Goal: Task Accomplishment & Management: Manage account settings

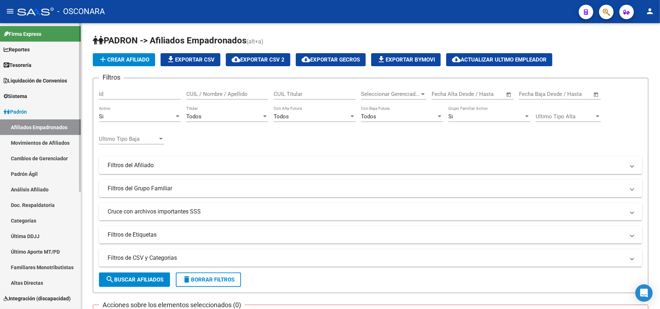
click at [22, 171] on link "Padrón Ágil" at bounding box center [40, 174] width 81 height 16
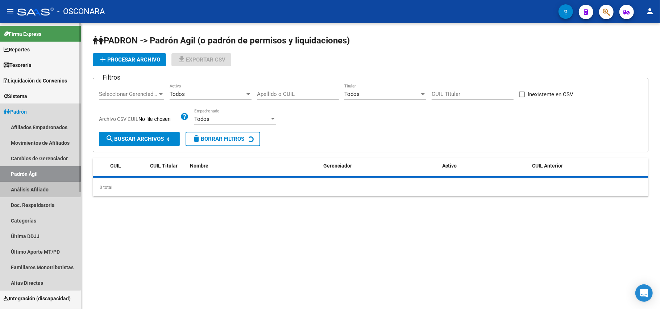
drag, startPoint x: 28, startPoint y: 190, endPoint x: 59, endPoint y: 170, distance: 36.4
click at [29, 191] on link "Análisis Afiliado" at bounding box center [40, 190] width 81 height 16
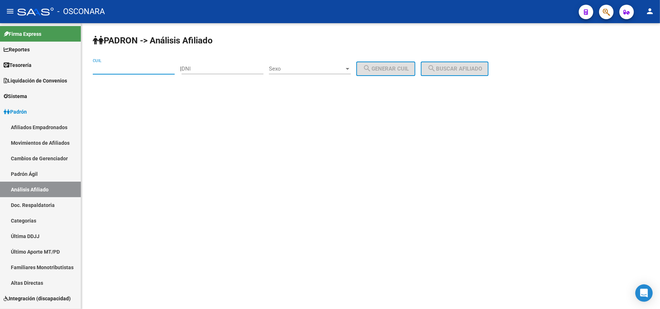
click at [126, 70] on input "CUIL" at bounding box center [134, 69] width 82 height 7
paste input "27-45298977-3"
type input "27-45298977-3"
click at [479, 64] on button "search Buscar afiliado" at bounding box center [455, 69] width 68 height 14
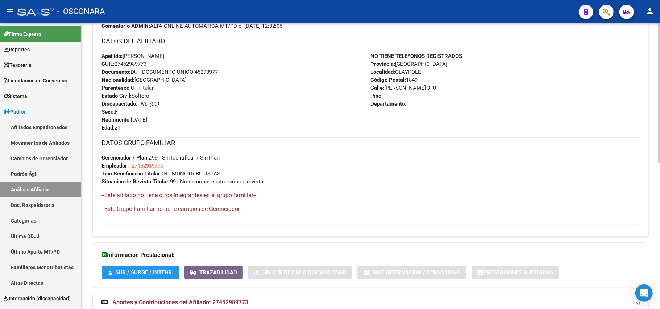
scroll to position [299, 0]
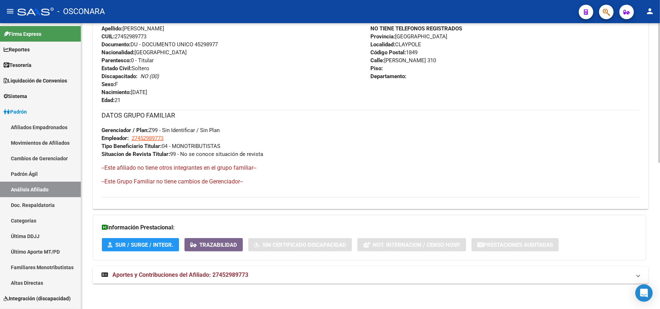
click at [245, 276] on span "Aportes y Contribuciones del Afiliado: 27452989773" at bounding box center [180, 275] width 136 height 7
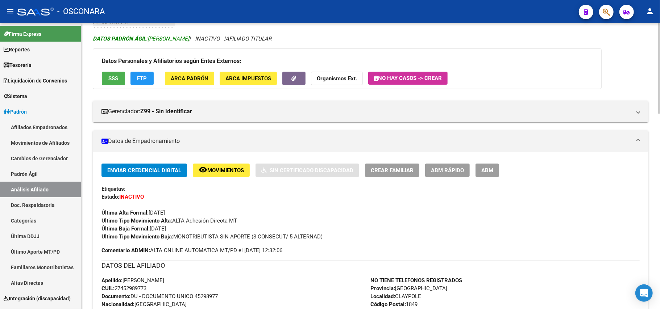
scroll to position [96, 0]
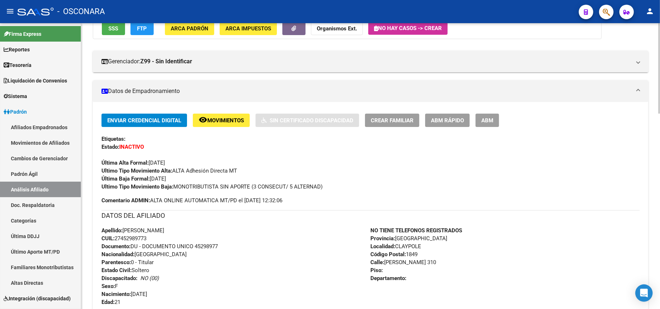
drag, startPoint x: 113, startPoint y: 239, endPoint x: 155, endPoint y: 237, distance: 42.1
click at [155, 237] on div "Apellido: [PERSON_NAME] CUIL: 27452989773 Documento: DU - DOCUMENTO UNICO 45298…" at bounding box center [235, 267] width 269 height 80
drag, startPoint x: 152, startPoint y: 237, endPoint x: 117, endPoint y: 238, distance: 35.5
click at [117, 238] on div "Apellido: [PERSON_NAME] CUIL: 27452989773 Documento: DU - DOCUMENTO UNICO 45298…" at bounding box center [235, 267] width 269 height 80
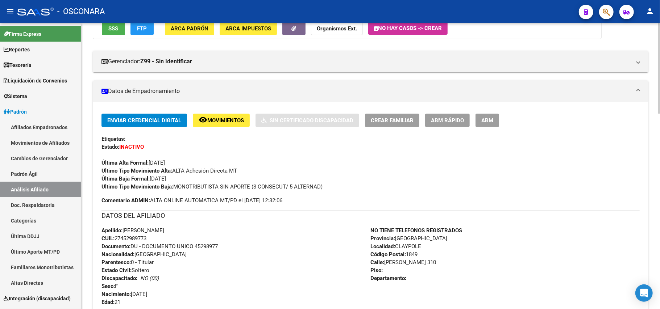
copy span "27452989773"
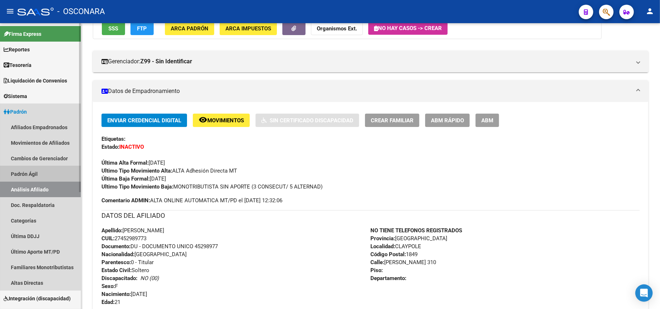
click at [41, 173] on link "Padrón Ágil" at bounding box center [40, 174] width 81 height 16
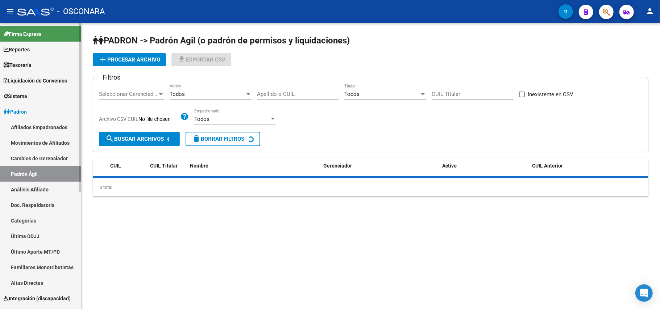
click at [44, 194] on link "Análisis Afiliado" at bounding box center [40, 190] width 81 height 16
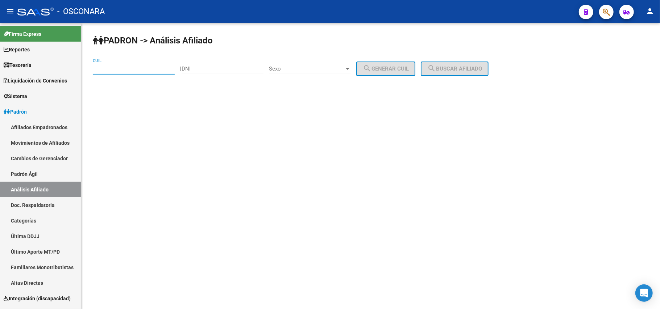
click at [155, 67] on input "CUIL" at bounding box center [134, 69] width 82 height 7
paste input "23-75799634"
type input "23-75799634"
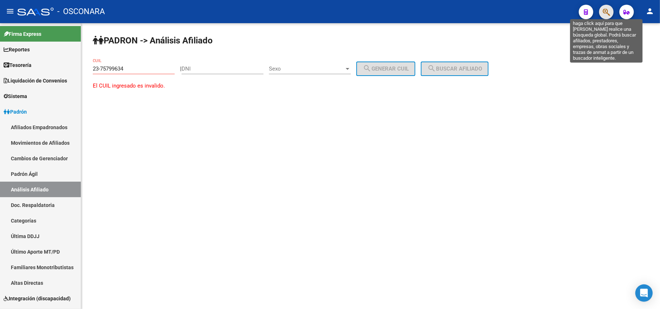
click at [606, 14] on icon "button" at bounding box center [606, 12] width 7 height 8
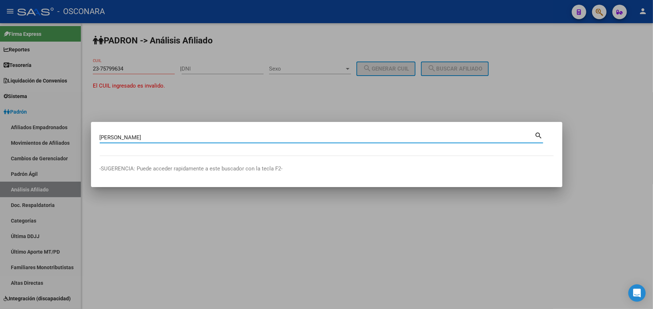
type input "[PERSON_NAME]"
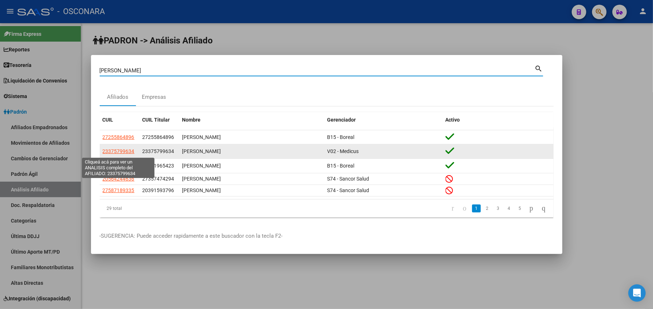
click at [130, 154] on span "23375799634" at bounding box center [119, 152] width 32 height 6
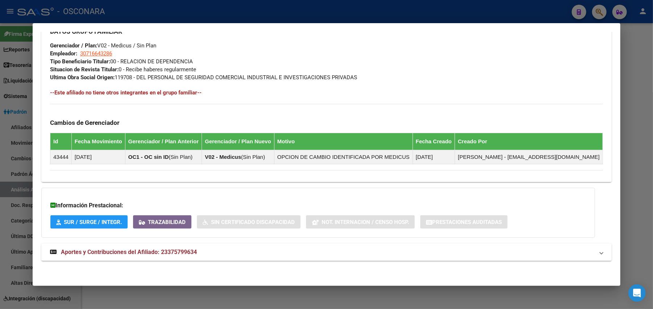
scroll to position [359, 0]
click at [152, 252] on span "Aportes y Contribuciones del Afiliado: 23375799634" at bounding box center [129, 252] width 136 height 7
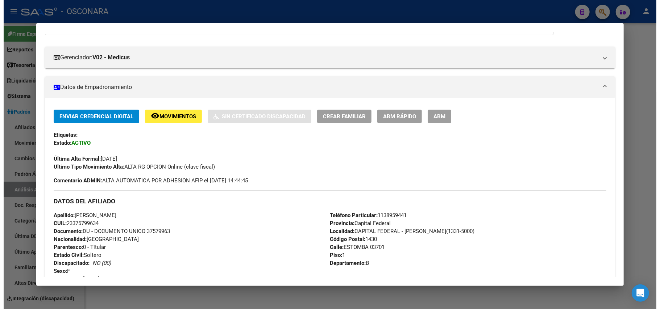
scroll to position [0, 0]
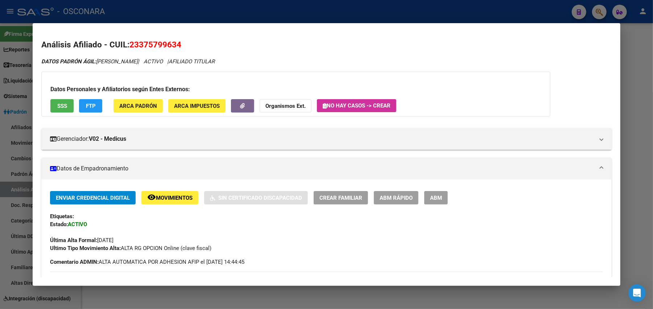
click at [242, 295] on div at bounding box center [326, 154] width 653 height 309
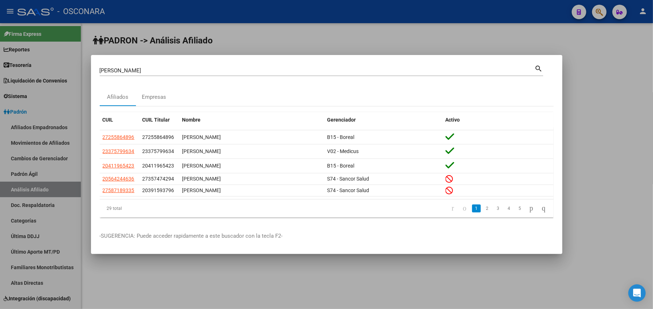
click at [53, 178] on div at bounding box center [326, 154] width 653 height 309
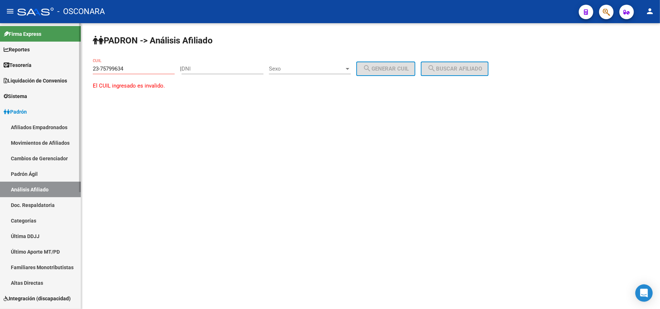
drag, startPoint x: 40, startPoint y: 170, endPoint x: 39, endPoint y: 174, distance: 3.6
click at [40, 170] on link "Padrón Ágil" at bounding box center [40, 174] width 81 height 16
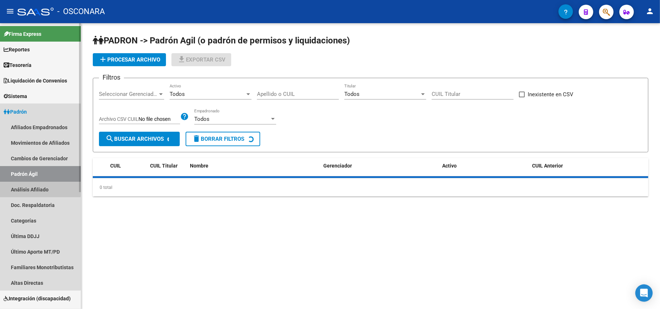
click at [39, 187] on link "Análisis Afiliado" at bounding box center [40, 190] width 81 height 16
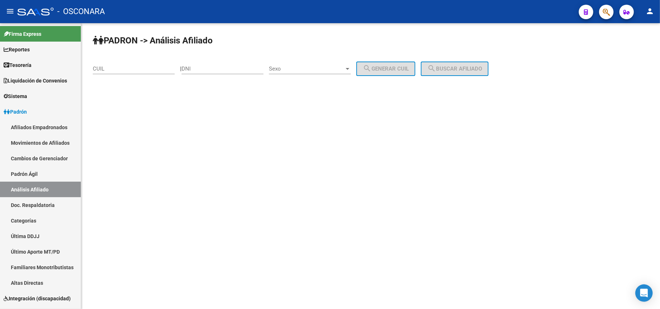
click at [130, 74] on div "CUIL" at bounding box center [134, 67] width 82 height 16
paste input "20-34806891-2"
type input "20-34806891-2"
drag, startPoint x: 471, startPoint y: 65, endPoint x: 461, endPoint y: 73, distance: 13.6
click at [471, 65] on button "search Buscar afiliado" at bounding box center [455, 69] width 68 height 14
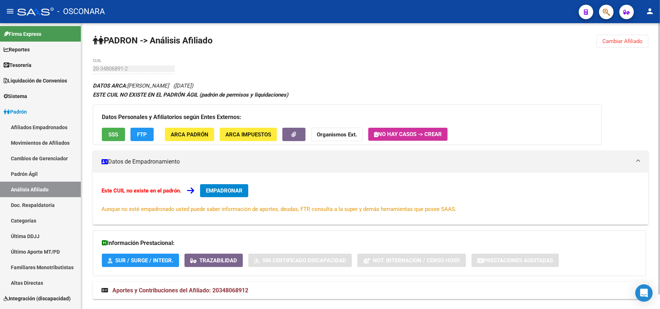
click at [112, 135] on span "SSS" at bounding box center [114, 135] width 10 height 7
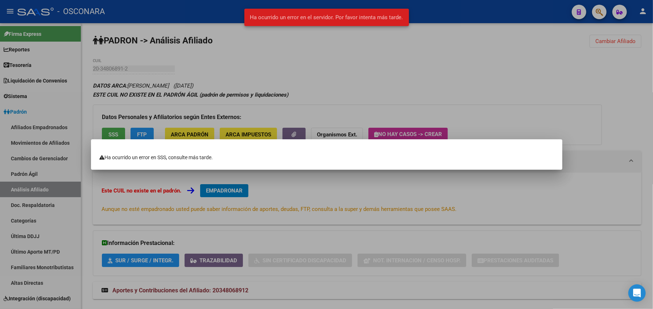
click at [315, 184] on div at bounding box center [326, 154] width 653 height 309
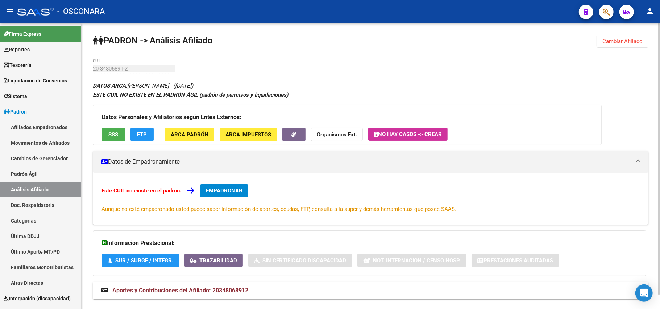
click at [108, 129] on button "SSS" at bounding box center [113, 134] width 23 height 13
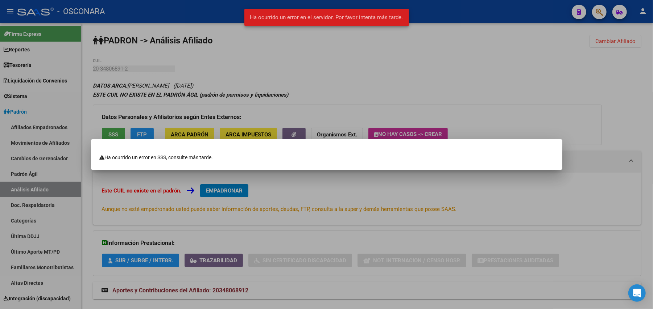
click at [276, 201] on div at bounding box center [326, 154] width 653 height 309
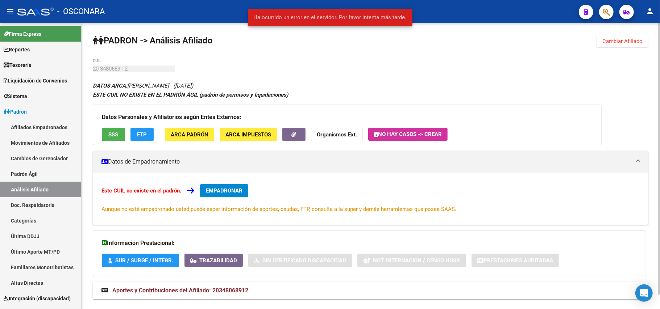
click at [107, 138] on button "SSS" at bounding box center [113, 134] width 23 height 13
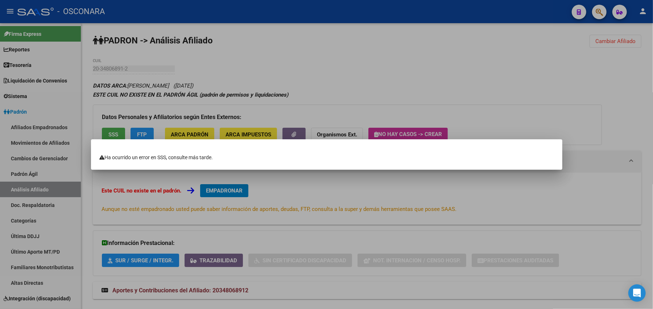
click at [45, 174] on div at bounding box center [326, 154] width 653 height 309
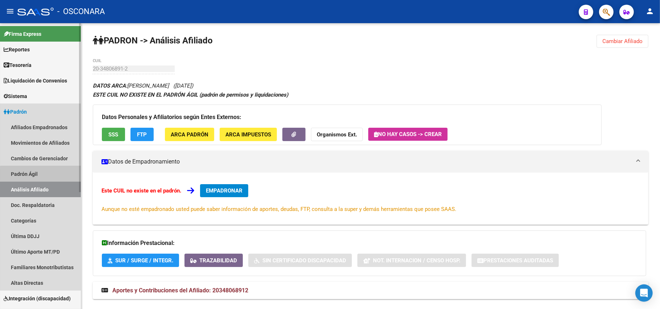
click at [44, 175] on link "Padrón Ágil" at bounding box center [40, 174] width 81 height 16
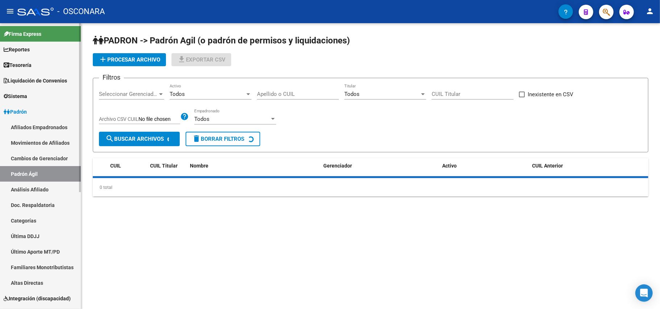
click at [45, 193] on link "Análisis Afiliado" at bounding box center [40, 190] width 81 height 16
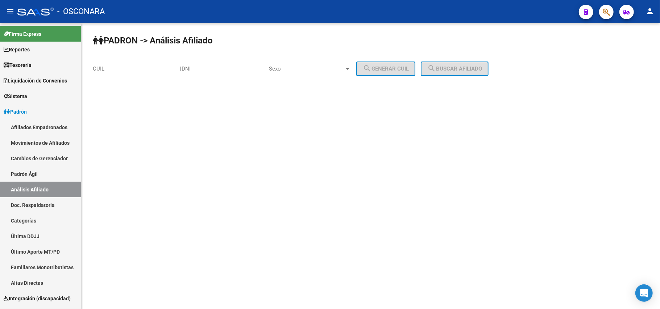
click at [153, 67] on input "CUIL" at bounding box center [134, 69] width 82 height 7
paste input "20-96201534-5"
type input "20-96201534-5"
click at [482, 70] on span "search Buscar afiliado" at bounding box center [454, 69] width 55 height 7
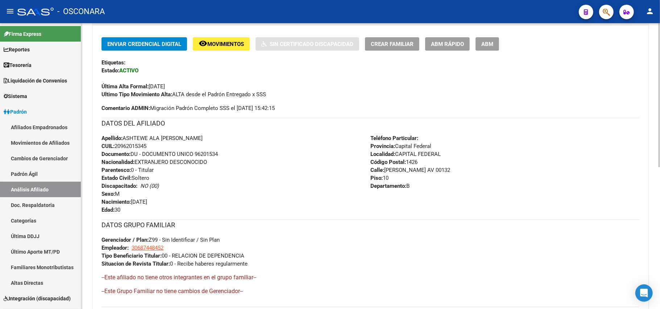
scroll to position [41, 0]
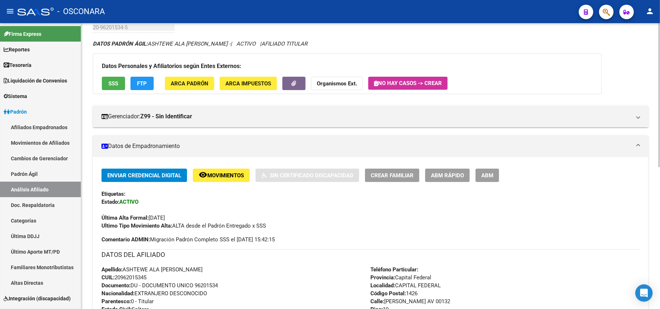
click at [111, 81] on span "SSS" at bounding box center [114, 83] width 10 height 7
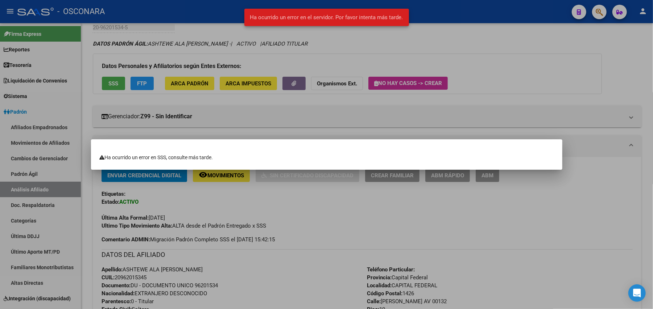
click at [308, 233] on div at bounding box center [326, 154] width 653 height 309
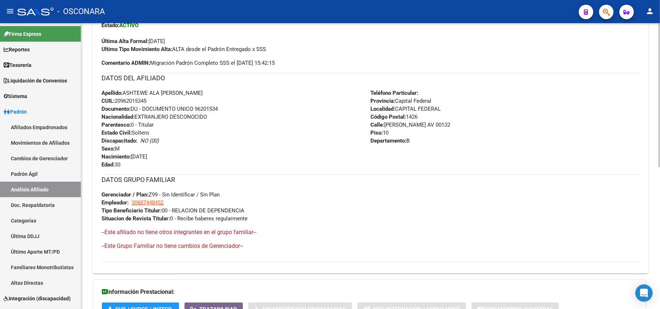
scroll to position [283, 0]
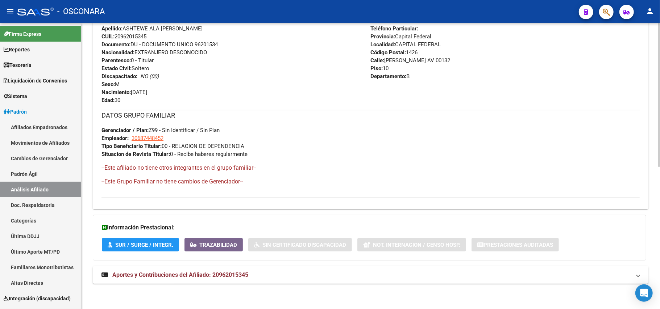
click at [173, 274] on span "Aportes y Contribuciones del Afiliado: 20962015345" at bounding box center [180, 275] width 136 height 7
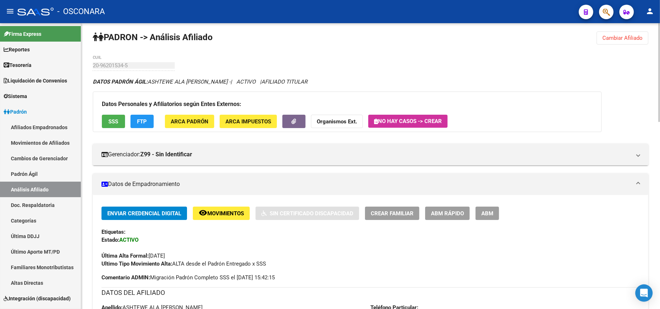
scroll to position [0, 0]
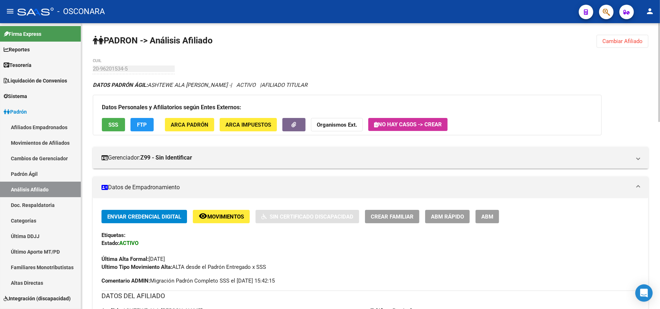
click at [112, 118] on button "SSS" at bounding box center [113, 124] width 23 height 13
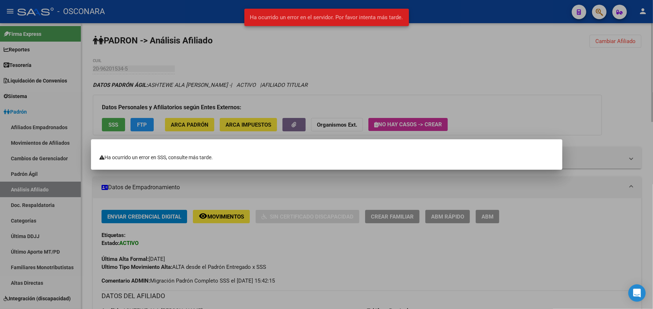
drag, startPoint x: 287, startPoint y: 278, endPoint x: 287, endPoint y: 251, distance: 26.8
click at [287, 278] on div at bounding box center [326, 154] width 653 height 309
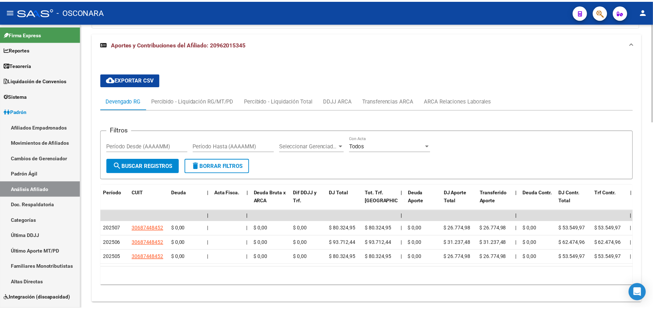
scroll to position [531, 0]
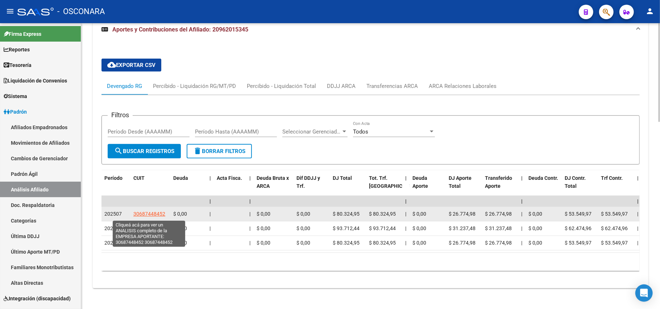
click at [159, 216] on span "30687448452" at bounding box center [149, 214] width 32 height 6
type textarea "30687448452"
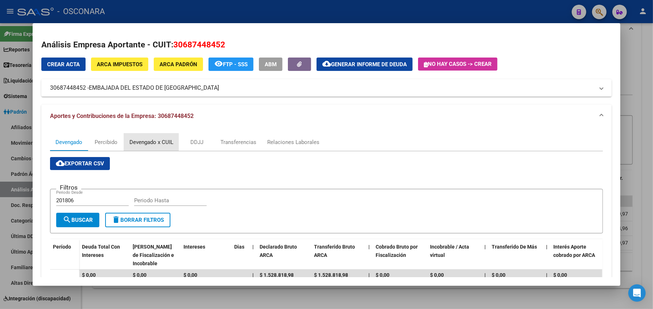
click at [144, 144] on div "Devengado x CUIL" at bounding box center [151, 142] width 44 height 8
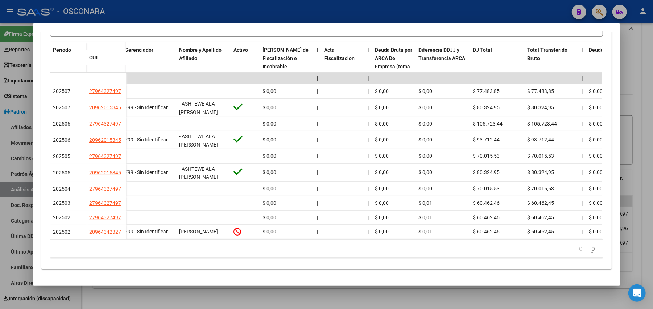
scroll to position [0, 0]
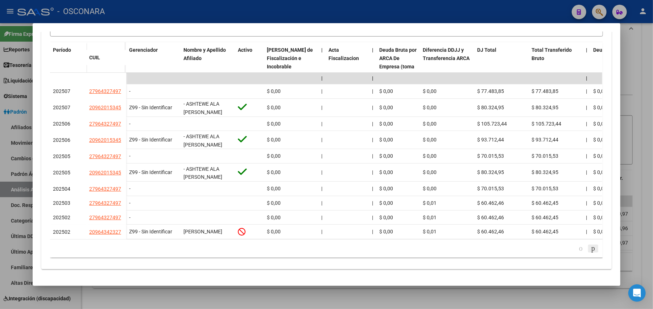
click at [590, 247] on icon "go to next page" at bounding box center [593, 248] width 6 height 9
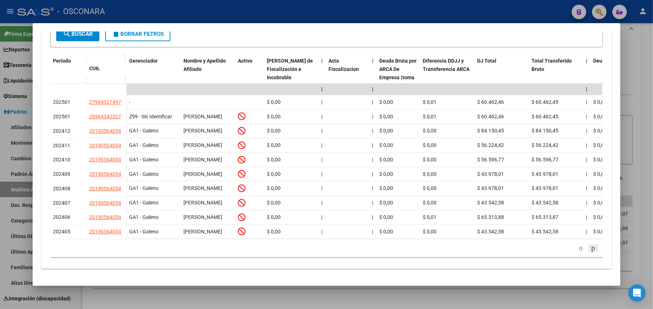
scroll to position [198, 0]
click at [590, 250] on icon "go to next page" at bounding box center [593, 248] width 6 height 9
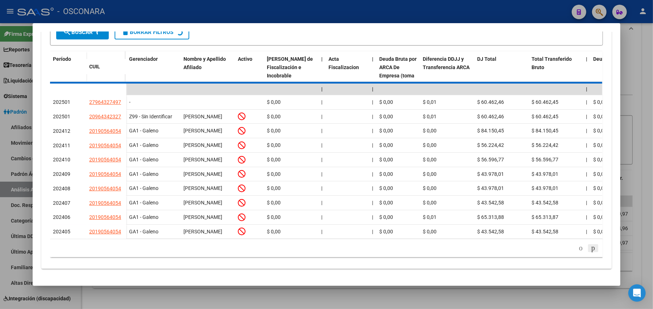
scroll to position [180, 0]
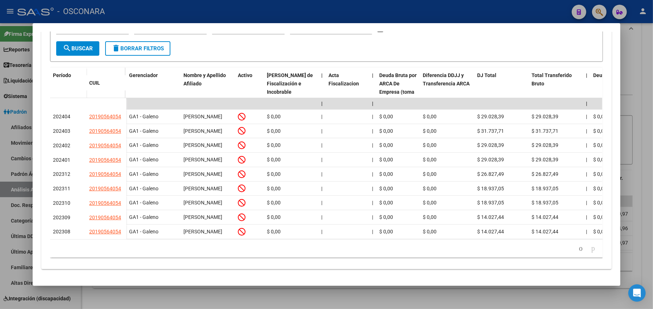
click at [590, 250] on icon "go to next page" at bounding box center [593, 248] width 6 height 9
click at [578, 250] on icon "go to previous page" at bounding box center [581, 248] width 6 height 9
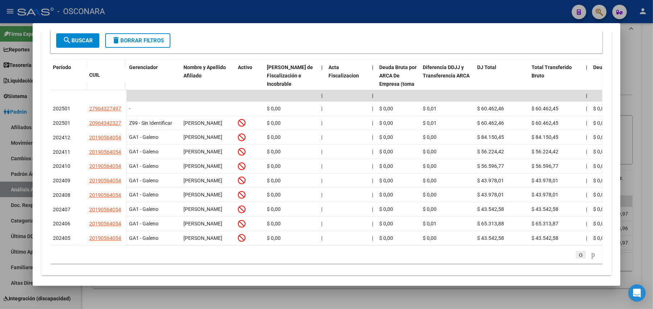
click at [578, 259] on icon "go to previous page" at bounding box center [581, 254] width 6 height 9
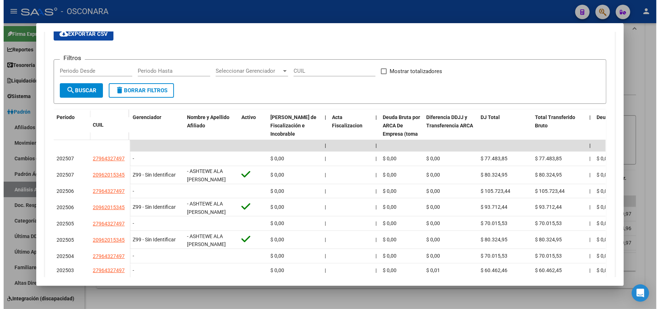
scroll to position [83, 0]
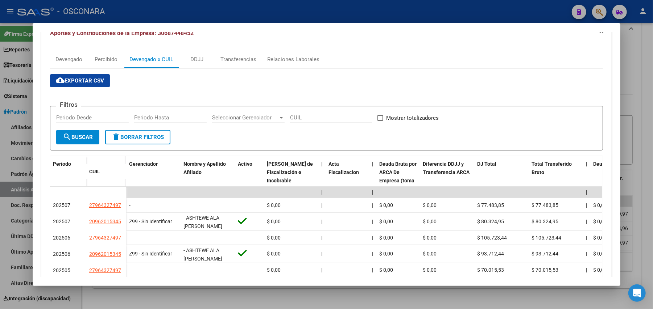
click at [349, 295] on div at bounding box center [326, 154] width 653 height 309
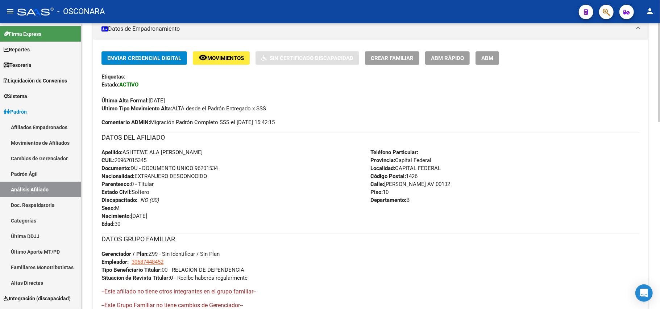
scroll to position [145, 0]
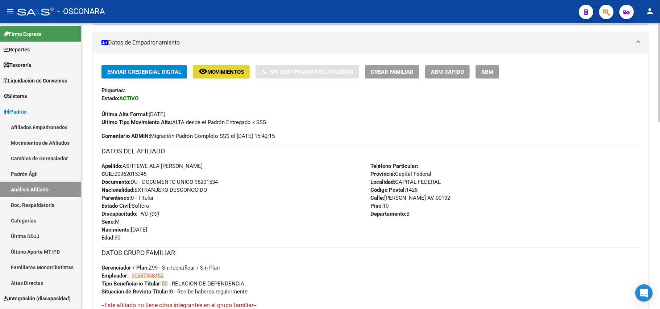
click at [221, 69] on span "Movimientos" at bounding box center [225, 72] width 37 height 7
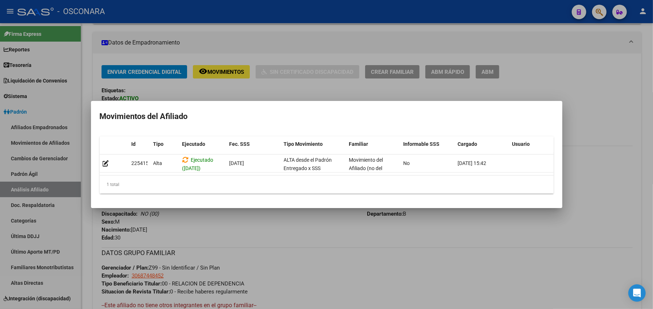
click at [297, 236] on div at bounding box center [326, 154] width 653 height 309
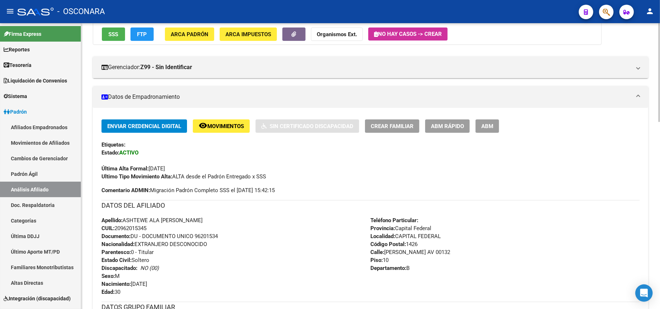
scroll to position [0, 0]
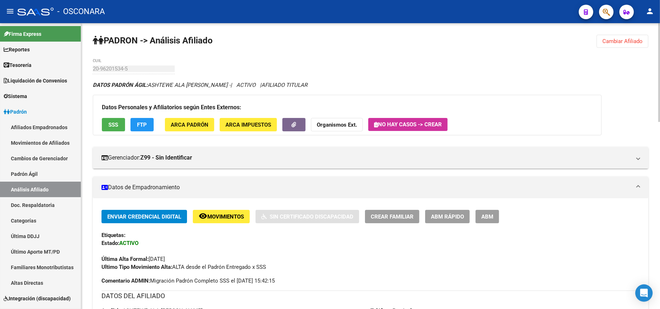
click at [111, 124] on span "SSS" at bounding box center [114, 125] width 10 height 7
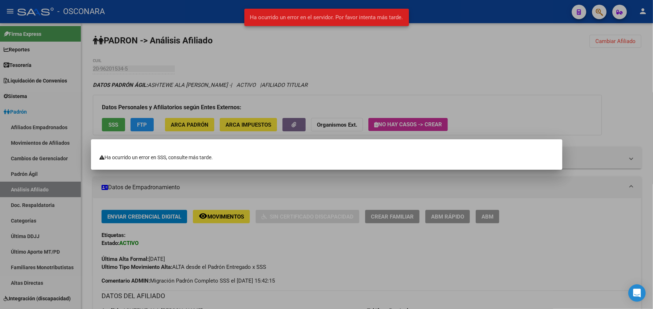
click at [196, 87] on div at bounding box center [326, 154] width 653 height 309
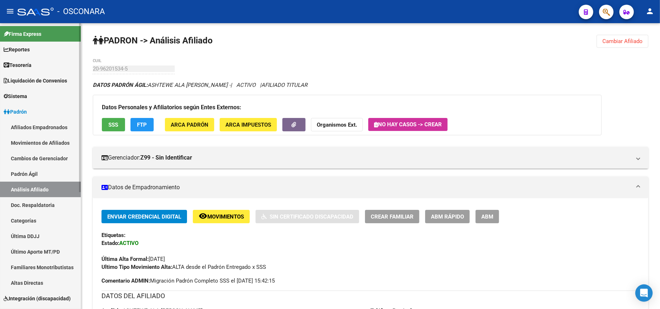
click at [75, 68] on mat-sidenav-container "Firma Express Reportes Tablero de Control Ingresos Percibidos Análisis de todos…" at bounding box center [330, 166] width 660 height 286
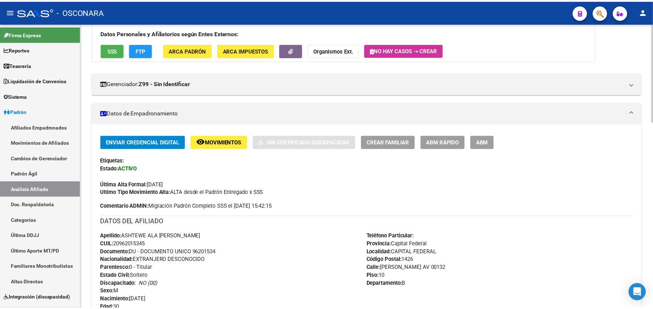
scroll to position [61, 0]
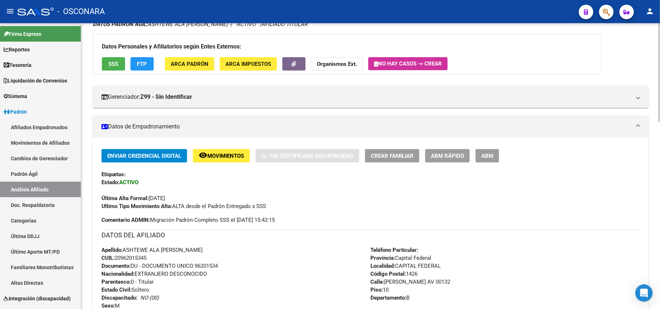
drag, startPoint x: 122, startPoint y: 248, endPoint x: 151, endPoint y: 258, distance: 30.8
click at [151, 258] on div "Apellido: ASHTEWE ALA [PERSON_NAME] CUIL: 20962015345 Documento: DU - DOCUMENTO…" at bounding box center [235, 286] width 269 height 80
copy div "ASHTEWE ALA [PERSON_NAME] CUIL: 20962015345"
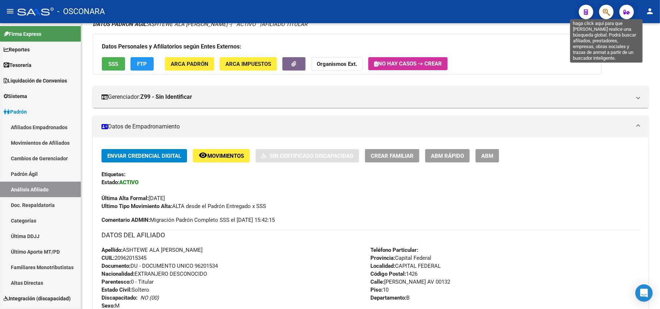
click at [602, 11] on button "button" at bounding box center [606, 12] width 14 height 14
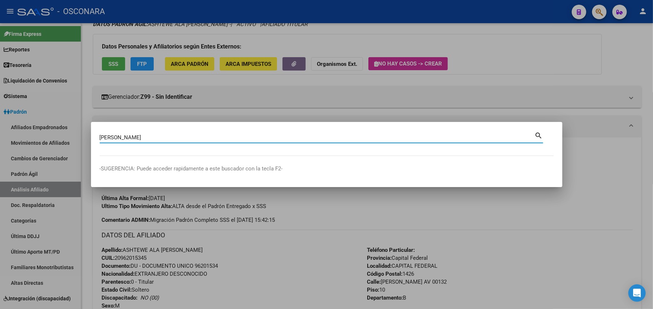
type input "[PERSON_NAME]"
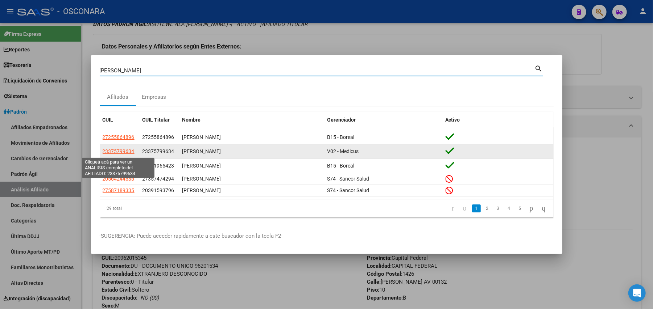
click at [109, 150] on span "23375799634" at bounding box center [119, 152] width 32 height 6
type textarea "23375799634"
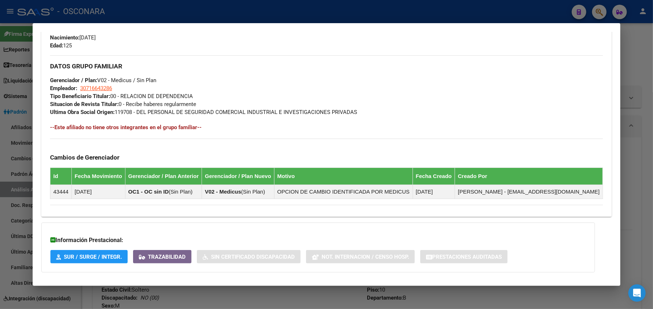
scroll to position [359, 0]
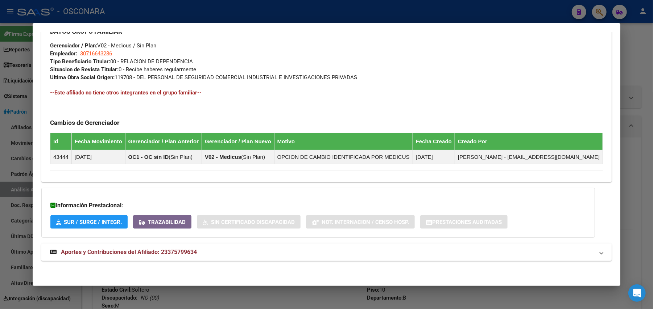
click at [115, 259] on mat-expansion-panel-header "Aportes y Contribuciones del Afiliado: 23375799634" at bounding box center [326, 252] width 570 height 17
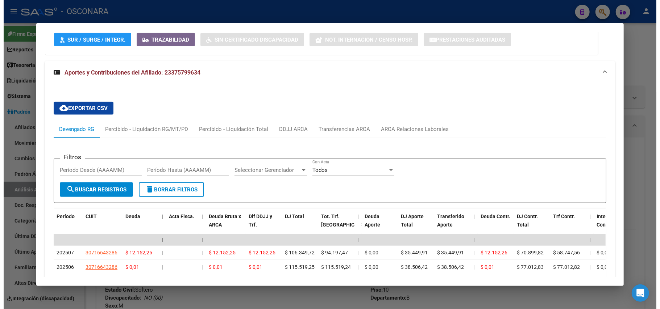
scroll to position [717, 0]
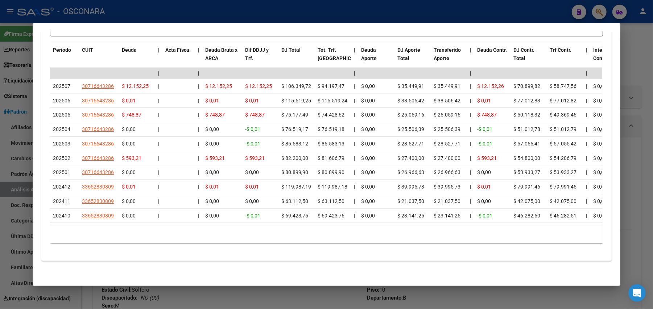
drag, startPoint x: 250, startPoint y: 295, endPoint x: 177, endPoint y: 271, distance: 76.4
click at [251, 294] on div at bounding box center [326, 154] width 653 height 309
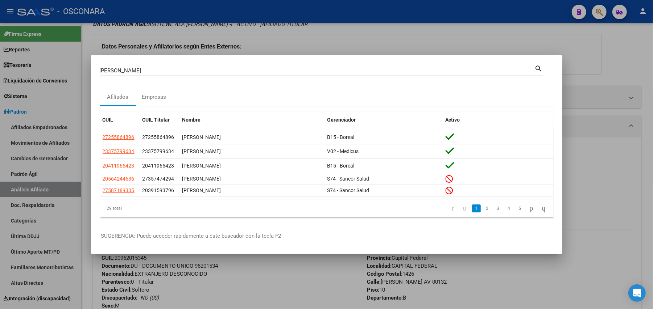
click at [39, 172] on div at bounding box center [326, 154] width 653 height 309
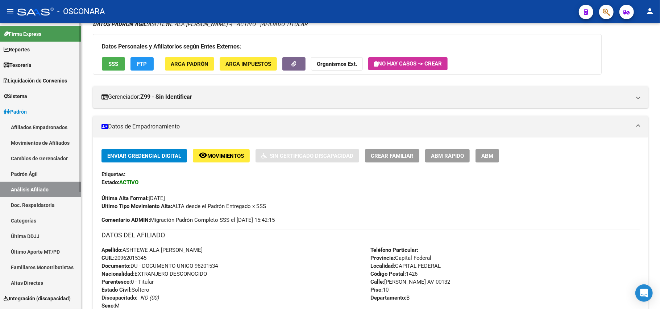
click at [38, 176] on link "Padrón Ágil" at bounding box center [40, 174] width 81 height 16
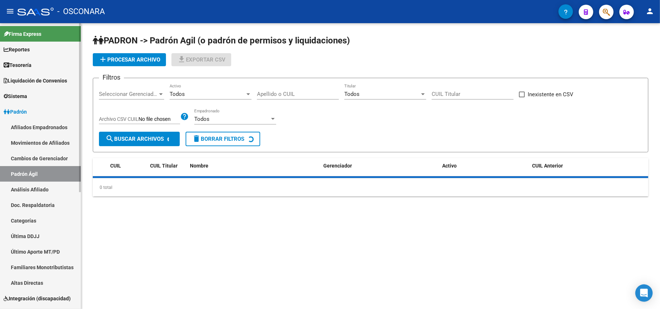
click at [38, 189] on link "Análisis Afiliado" at bounding box center [40, 190] width 81 height 16
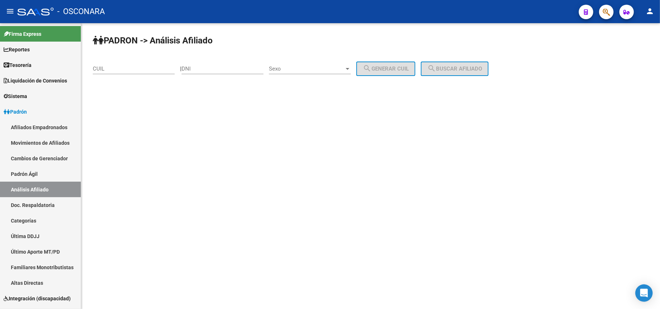
click at [136, 72] on input "CUIL" at bounding box center [134, 69] width 82 height 7
paste input "23-53938427-9"
type input "23-53938427-9"
click at [482, 71] on span "search Buscar afiliado" at bounding box center [454, 69] width 55 height 7
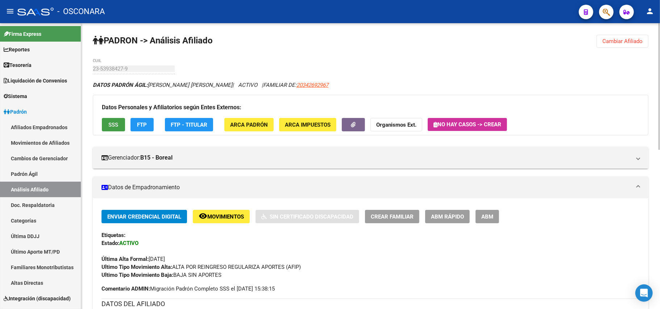
click at [115, 124] on span "SSS" at bounding box center [114, 125] width 10 height 7
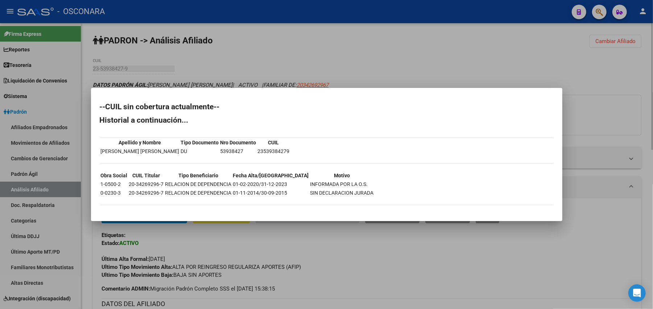
drag, startPoint x: 326, startPoint y: 258, endPoint x: 329, endPoint y: 244, distance: 14.4
click at [327, 258] on div at bounding box center [326, 154] width 653 height 309
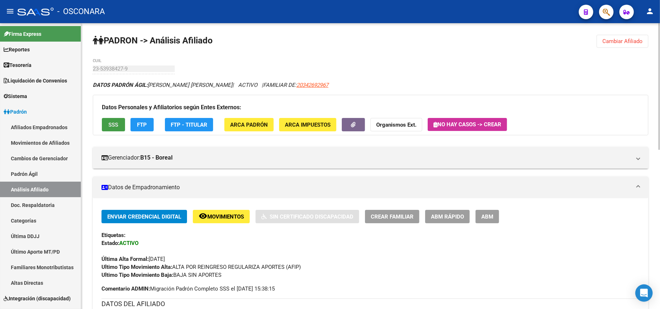
click at [103, 128] on button "SSS" at bounding box center [113, 124] width 23 height 13
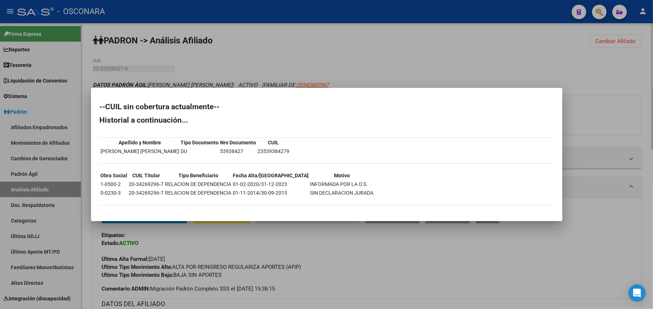
click at [394, 257] on div at bounding box center [326, 154] width 653 height 309
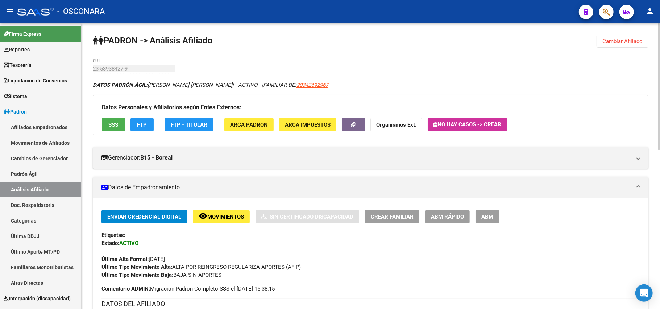
click at [450, 219] on span "ABM Rápido" at bounding box center [447, 217] width 33 height 7
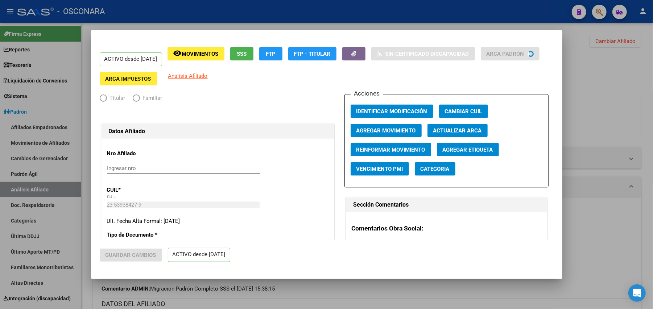
radio input "true"
type input "30-68521819-0"
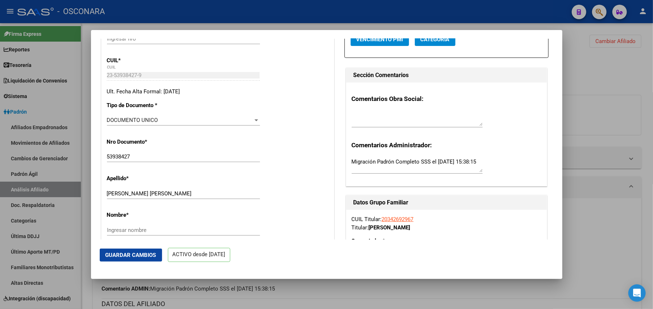
scroll to position [145, 0]
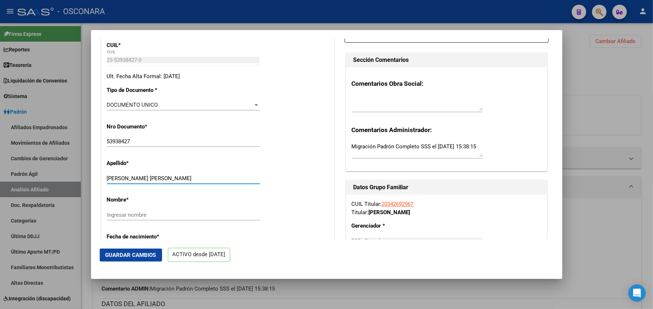
drag, startPoint x: 205, startPoint y: 180, endPoint x: 154, endPoint y: 177, distance: 51.2
click at [154, 177] on input "[PERSON_NAME] [PERSON_NAME]" at bounding box center [183, 178] width 153 height 7
type input "[PERSON_NAME]"
paste input "[PERSON_NAME]"
type input "[PERSON_NAME]"
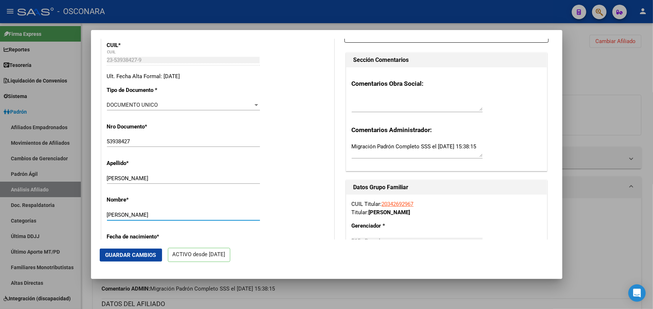
click at [139, 254] on span "Guardar Cambios" at bounding box center [130, 255] width 51 height 7
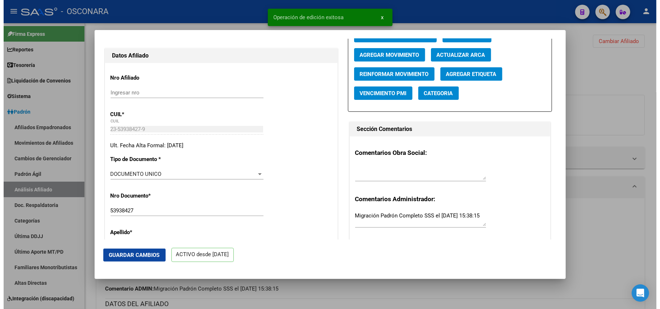
scroll to position [0, 0]
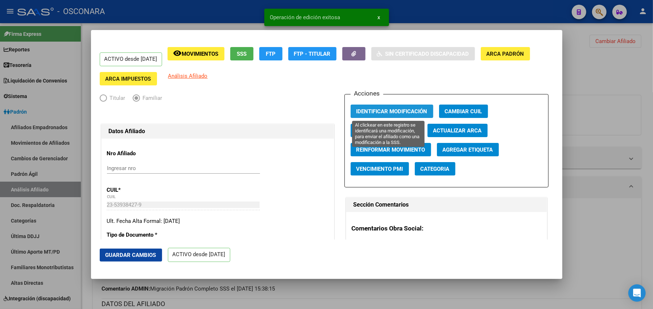
click at [394, 109] on span "Identificar Modificación" at bounding box center [391, 111] width 71 height 7
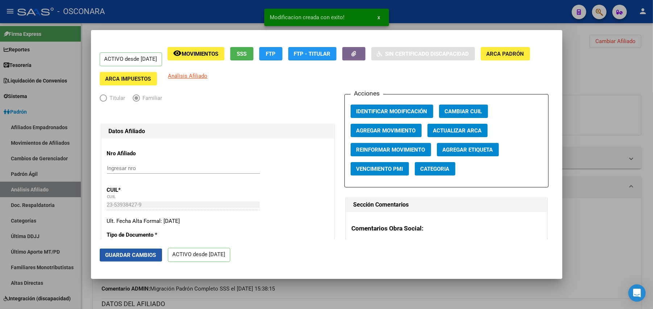
click at [130, 256] on span "Guardar Cambios" at bounding box center [130, 255] width 51 height 7
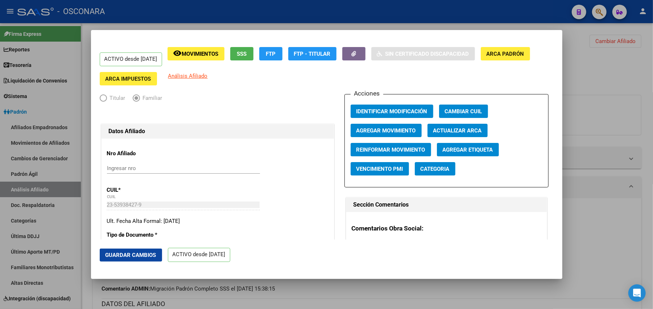
click at [262, 299] on div at bounding box center [326, 154] width 653 height 309
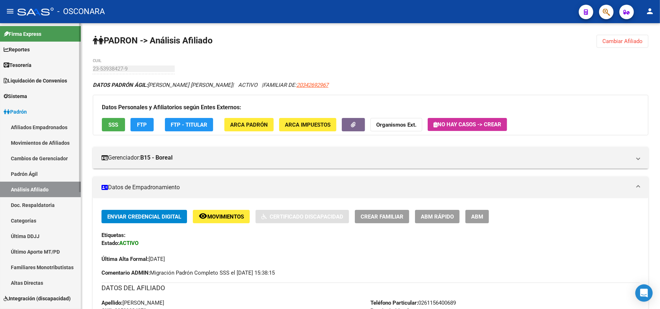
click at [44, 174] on link "Padrón Ágil" at bounding box center [40, 174] width 81 height 16
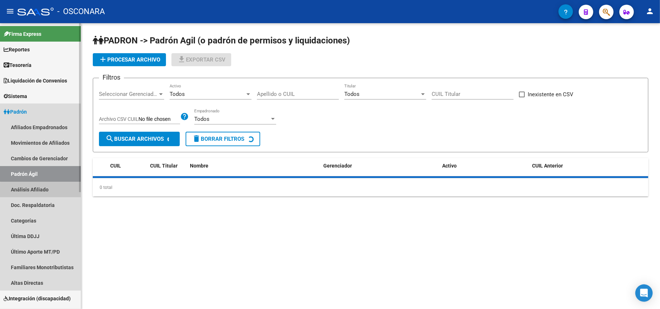
click at [46, 191] on link "Análisis Afiliado" at bounding box center [40, 190] width 81 height 16
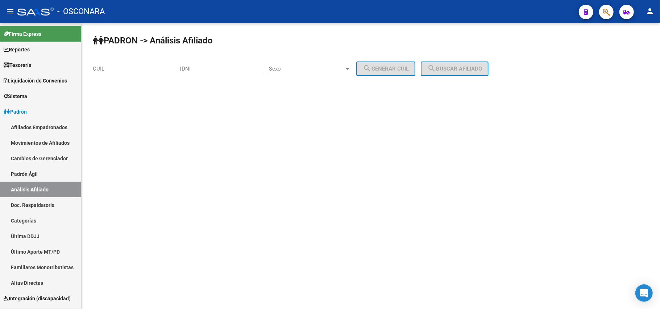
click at [126, 71] on input "CUIL" at bounding box center [134, 69] width 82 height 7
paste input "20-24437995-9"
type input "20-24437995-9"
click at [465, 66] on span "search Buscar afiliado" at bounding box center [454, 69] width 55 height 7
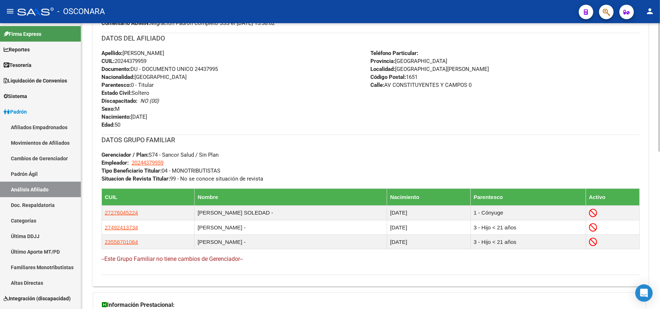
scroll to position [353, 0]
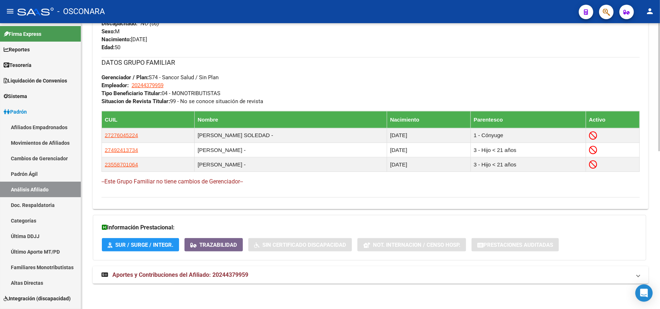
click at [216, 272] on span "Aportes y Contribuciones del Afiliado: 20244379959" at bounding box center [180, 275] width 136 height 7
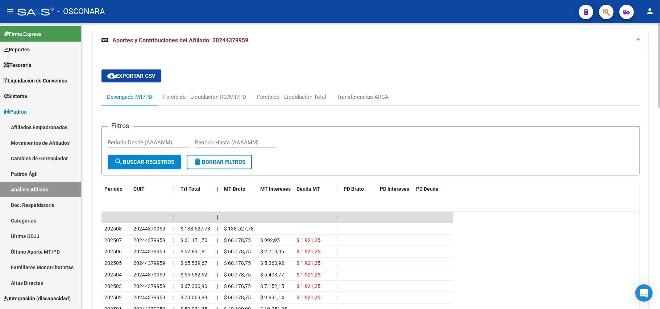
scroll to position [587, 0]
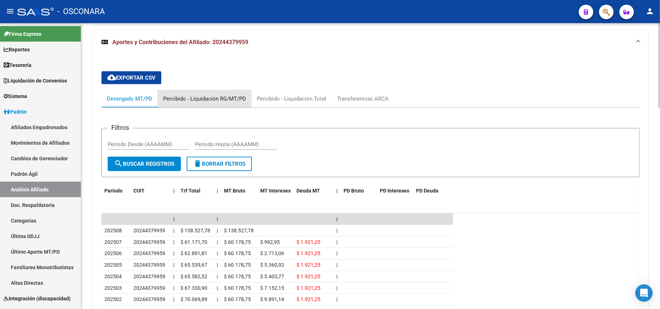
click at [199, 99] on div "Percibido - Liquidación RG/MT/PD" at bounding box center [204, 99] width 83 height 8
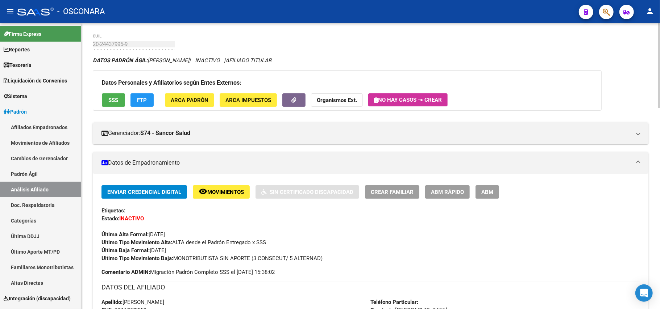
scroll to position [0, 0]
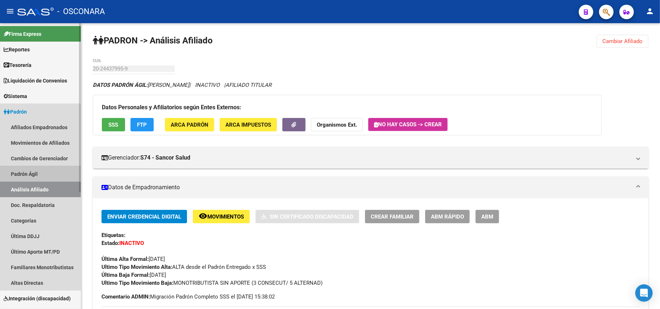
click at [38, 171] on link "Padrón Ágil" at bounding box center [40, 174] width 81 height 16
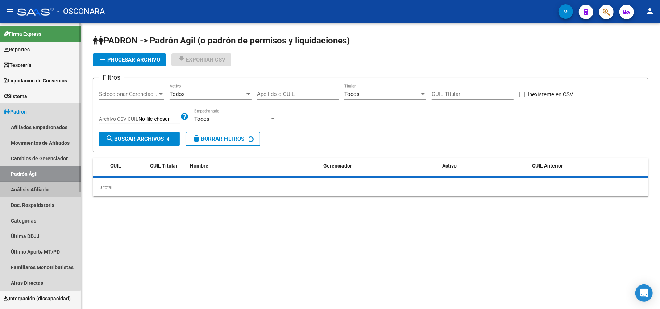
click at [37, 186] on link "Análisis Afiliado" at bounding box center [40, 190] width 81 height 16
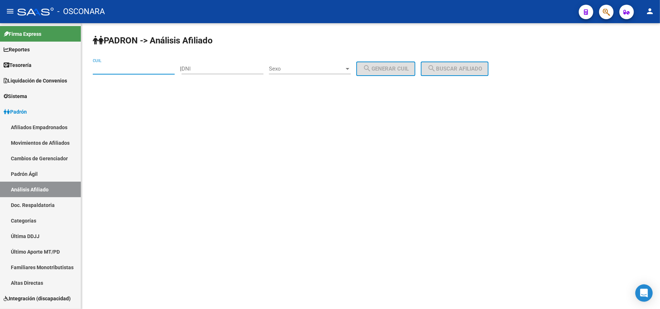
click at [149, 71] on input "CUIL" at bounding box center [134, 69] width 82 height 7
paste input "20-96201534-5"
type input "20-96201534-5"
click at [461, 75] on button "search Buscar afiliado" at bounding box center [455, 69] width 68 height 14
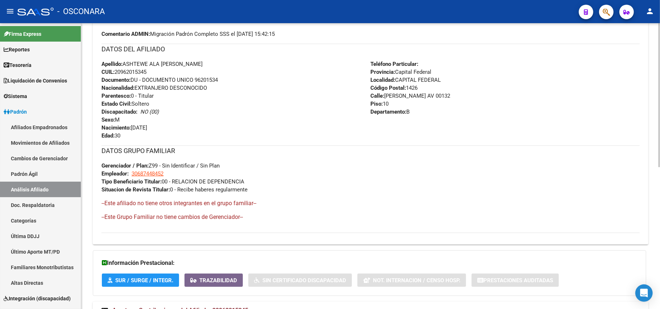
scroll to position [283, 0]
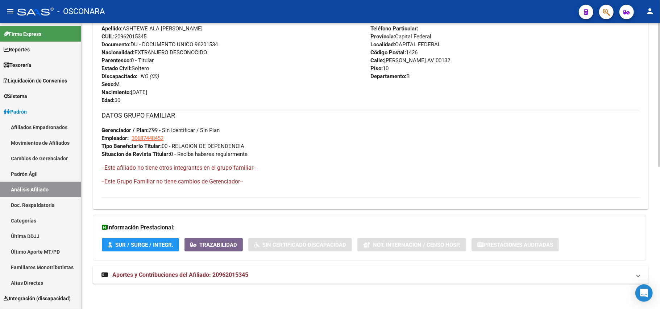
click at [213, 272] on span "Aportes y Contribuciones del Afiliado: 20962015345" at bounding box center [180, 275] width 136 height 7
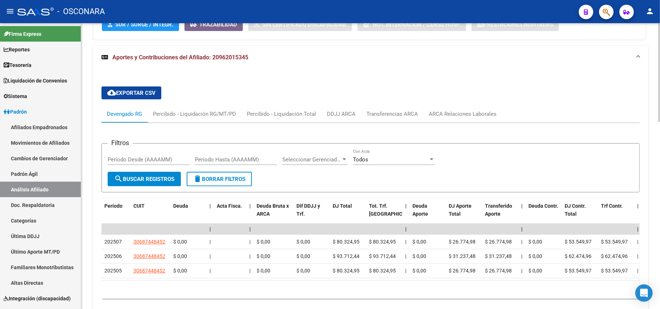
scroll to position [544, 0]
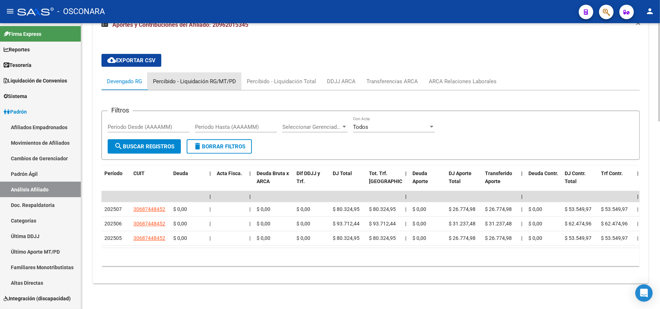
click at [200, 78] on div "Percibido - Liquidación RG/MT/PD" at bounding box center [194, 82] width 83 height 8
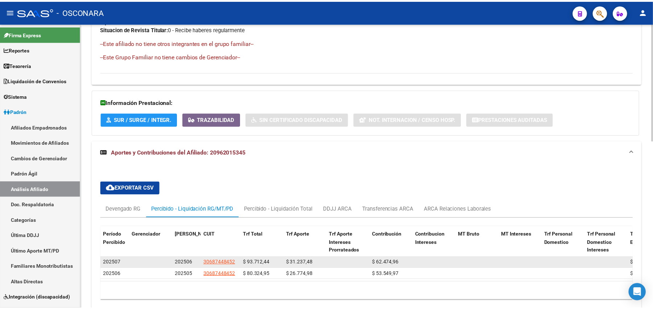
scroll to position [451, 0]
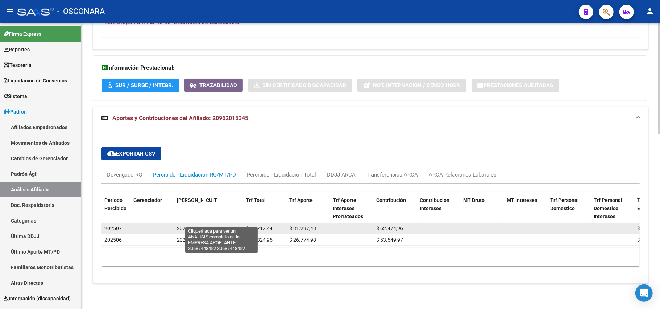
click at [214, 226] on span "30687448452" at bounding box center [222, 229] width 32 height 6
type textarea "30687448452"
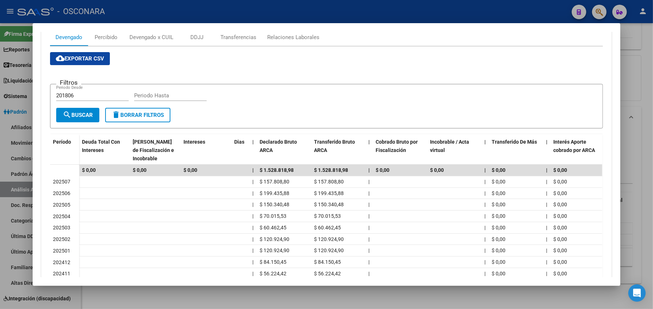
scroll to position [0, 0]
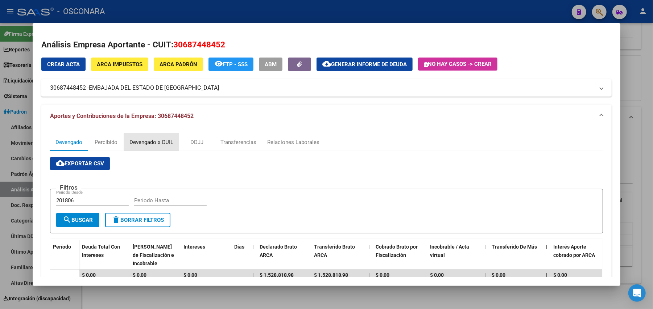
click at [133, 144] on div "Devengado x CUIL" at bounding box center [151, 142] width 44 height 8
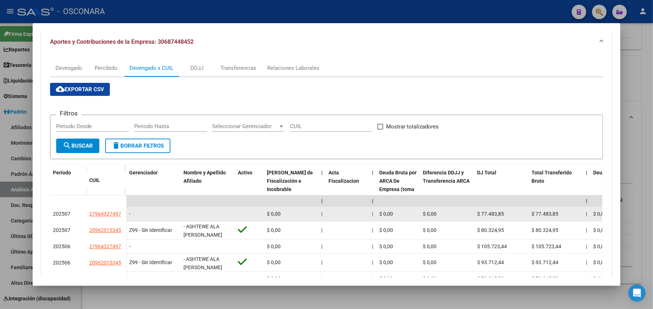
scroll to position [193, 0]
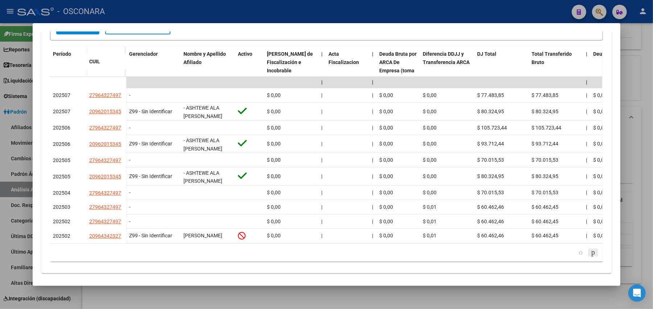
click at [591, 257] on icon "go to next page" at bounding box center [593, 252] width 6 height 9
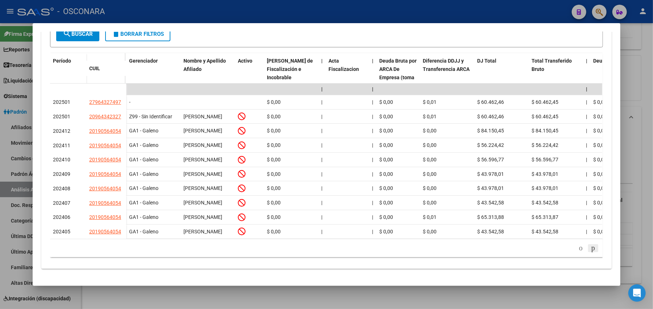
click at [590, 253] on icon "go to next page" at bounding box center [593, 248] width 6 height 9
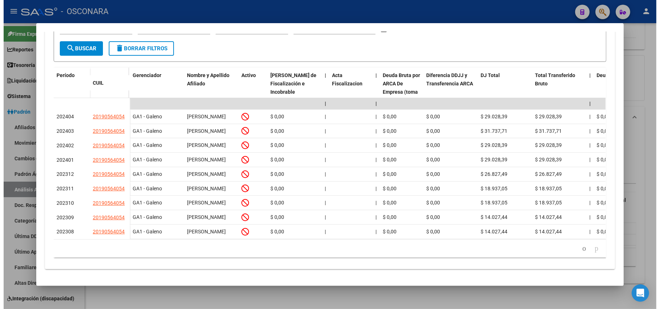
scroll to position [180, 0]
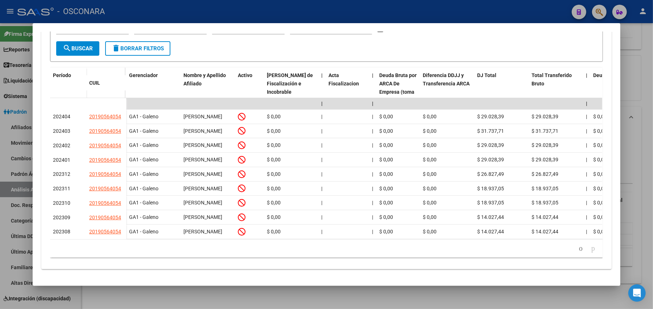
click at [589, 255] on div "30 total 1 2 3" at bounding box center [326, 249] width 553 height 18
click at [637, 54] on div at bounding box center [326, 154] width 653 height 309
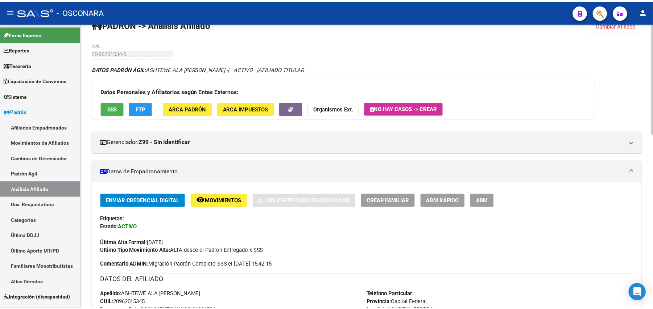
scroll to position [0, 0]
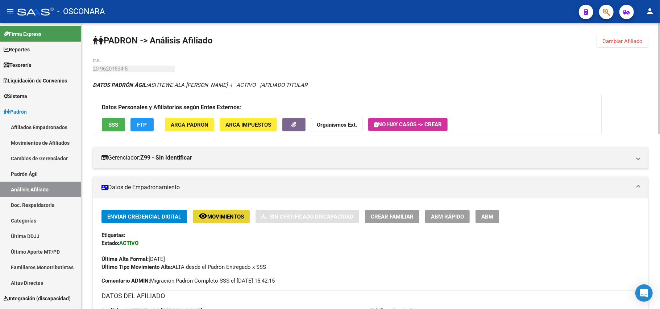
click at [212, 213] on span "remove_red_eye Movimientos" at bounding box center [221, 216] width 45 height 7
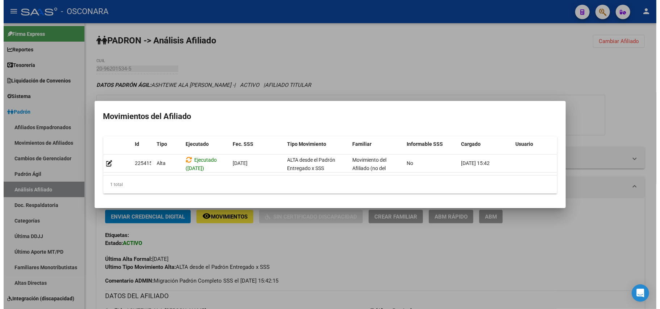
scroll to position [1, 0]
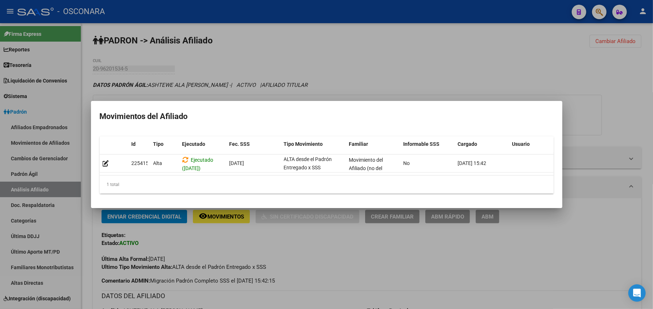
click at [319, 276] on div at bounding box center [326, 154] width 653 height 309
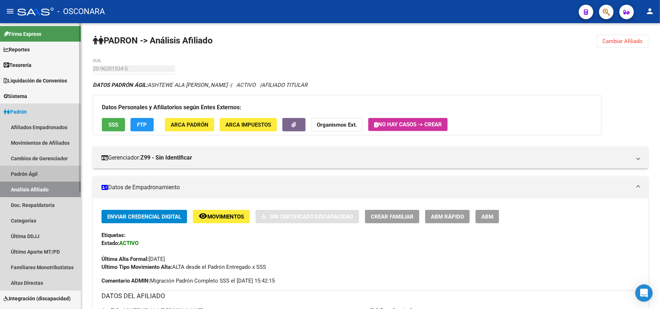
click at [36, 173] on link "Padrón Ágil" at bounding box center [40, 174] width 81 height 16
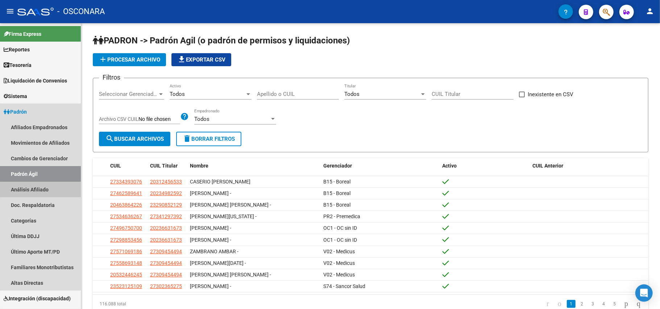
drag, startPoint x: 37, startPoint y: 189, endPoint x: 124, endPoint y: 102, distance: 122.7
click at [38, 189] on link "Análisis Afiliado" at bounding box center [40, 190] width 81 height 16
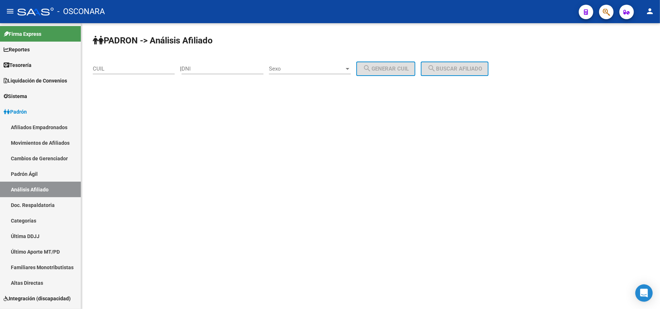
click at [154, 65] on div "CUIL" at bounding box center [134, 67] width 82 height 16
paste input "20-24437995-9"
type input "20-24437995-9"
click at [436, 65] on mat-icon "search" at bounding box center [431, 68] width 9 height 9
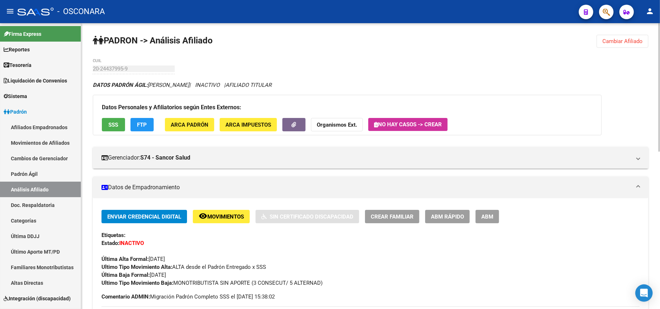
scroll to position [48, 0]
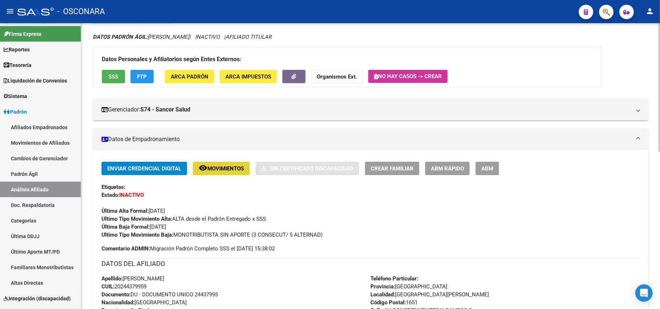
click at [225, 166] on span "Movimientos" at bounding box center [225, 169] width 37 height 7
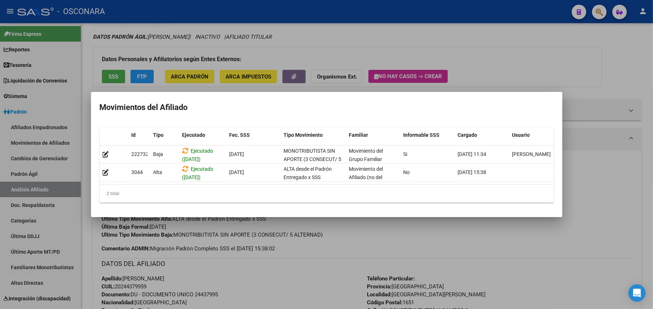
click at [338, 259] on div at bounding box center [326, 154] width 653 height 309
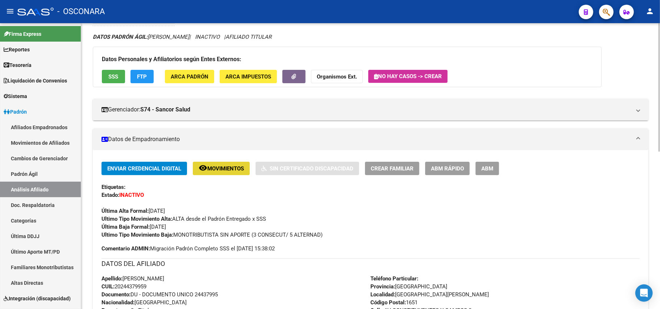
click at [230, 167] on span "Movimientos" at bounding box center [225, 169] width 37 height 7
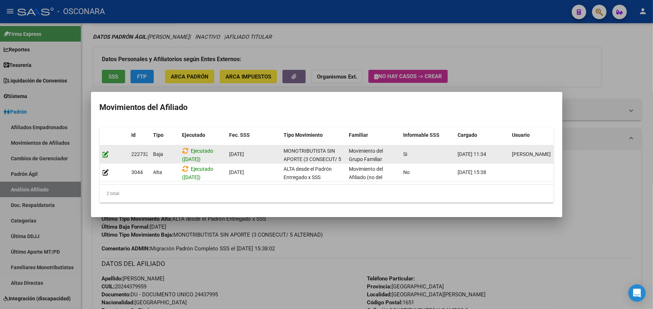
click at [105, 151] on icon at bounding box center [106, 154] width 7 height 7
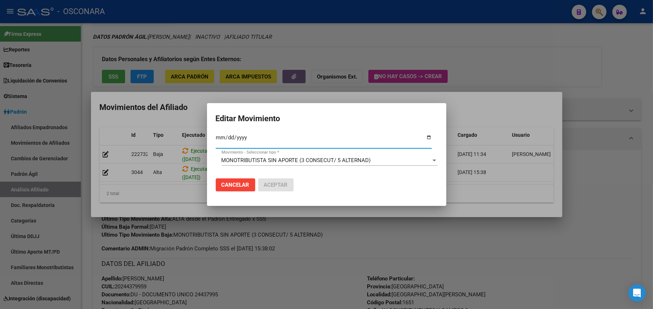
click at [244, 139] on input "[DATE]" at bounding box center [324, 141] width 216 height 12
type input "[DATE]"
click at [277, 183] on span "Aceptar" at bounding box center [276, 185] width 24 height 7
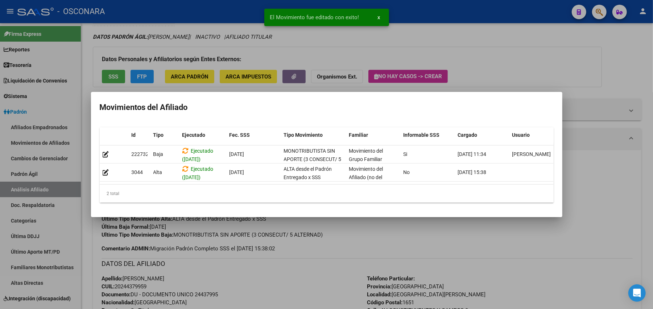
click at [320, 255] on div at bounding box center [326, 154] width 653 height 309
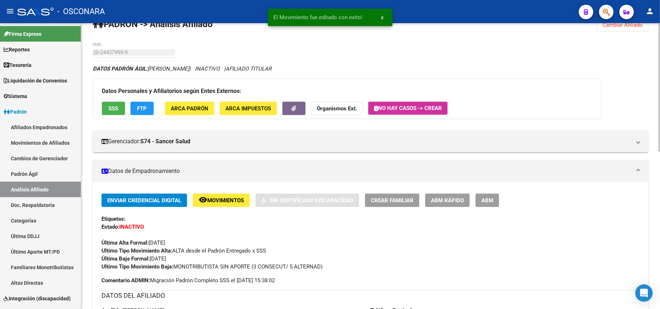
scroll to position [0, 0]
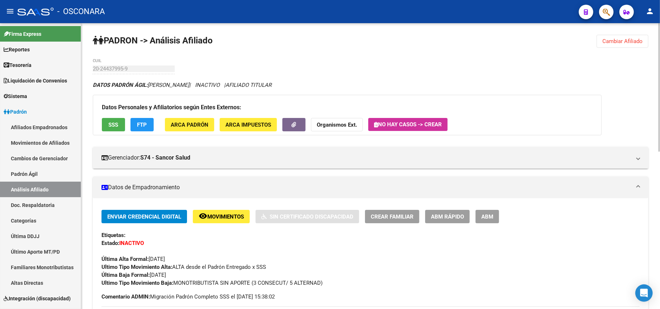
click at [621, 41] on span "Cambiar Afiliado" at bounding box center [622, 41] width 40 height 7
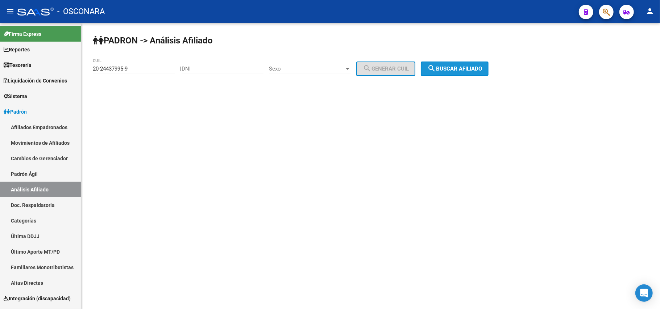
click at [454, 69] on span "search Buscar afiliado" at bounding box center [454, 69] width 55 height 7
